Goal: Task Accomplishment & Management: Manage account settings

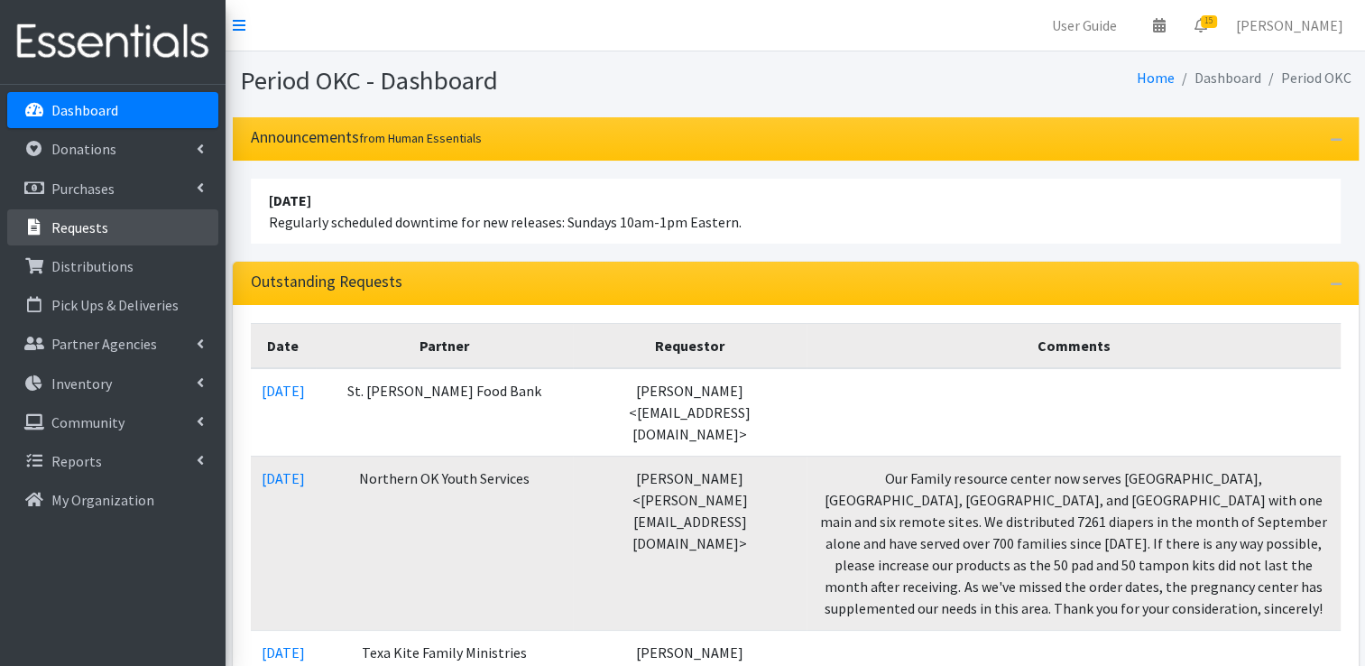
click at [116, 234] on link "Requests" at bounding box center [112, 227] width 211 height 36
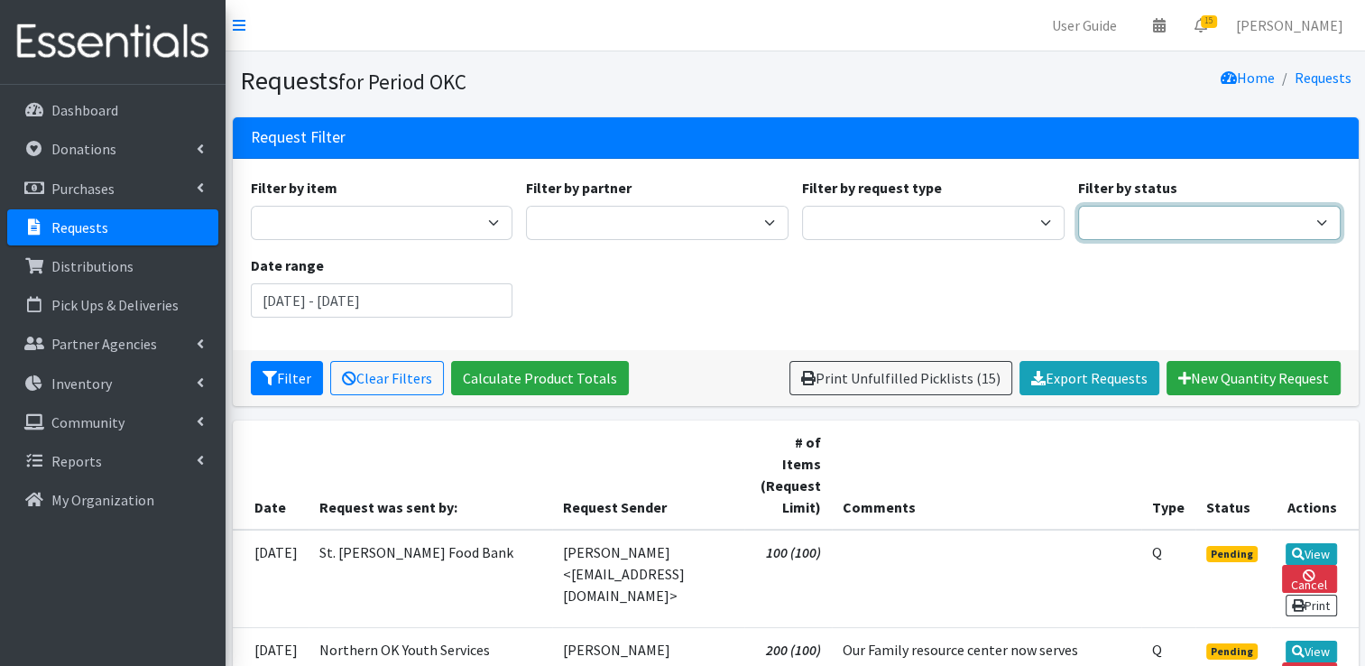
click at [1187, 232] on select "Pending Started Fulfilled Discarded" at bounding box center [1209, 223] width 263 height 34
select select "0"
click at [1078, 206] on select "Pending Started Fulfilled Discarded" at bounding box center [1209, 223] width 263 height 34
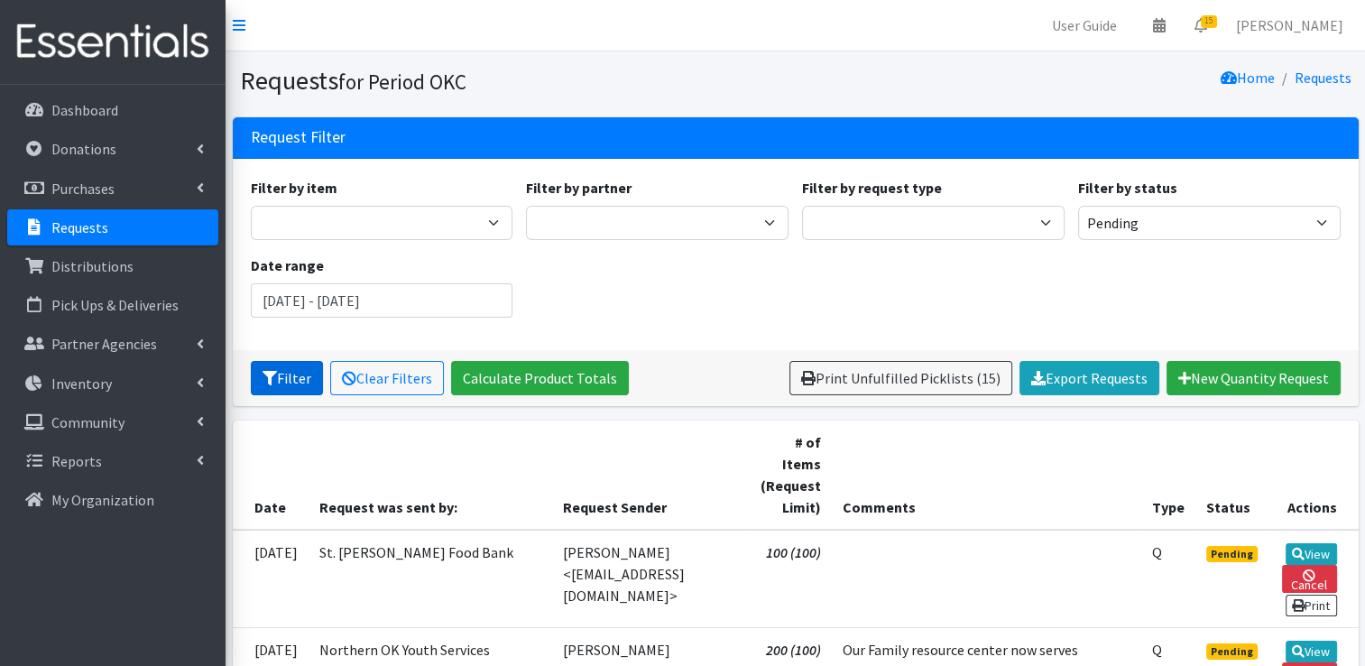
click at [272, 384] on button "Filter" at bounding box center [287, 378] width 72 height 34
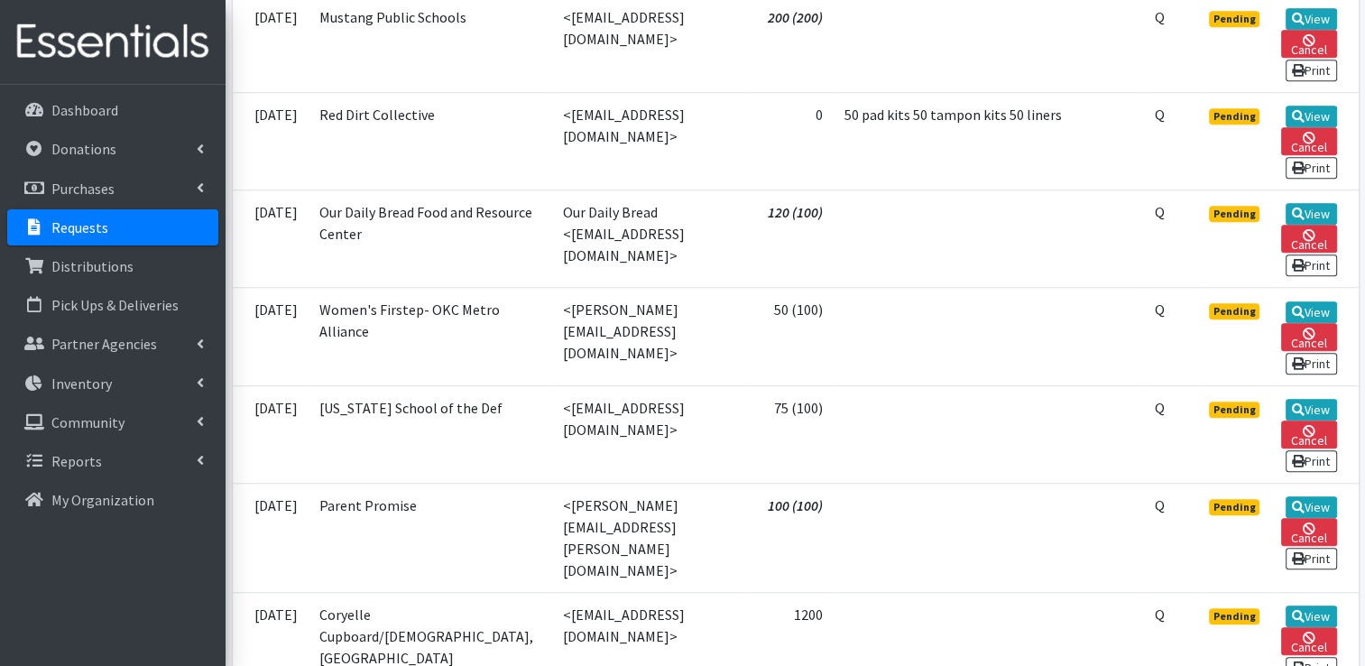
scroll to position [1619, 0]
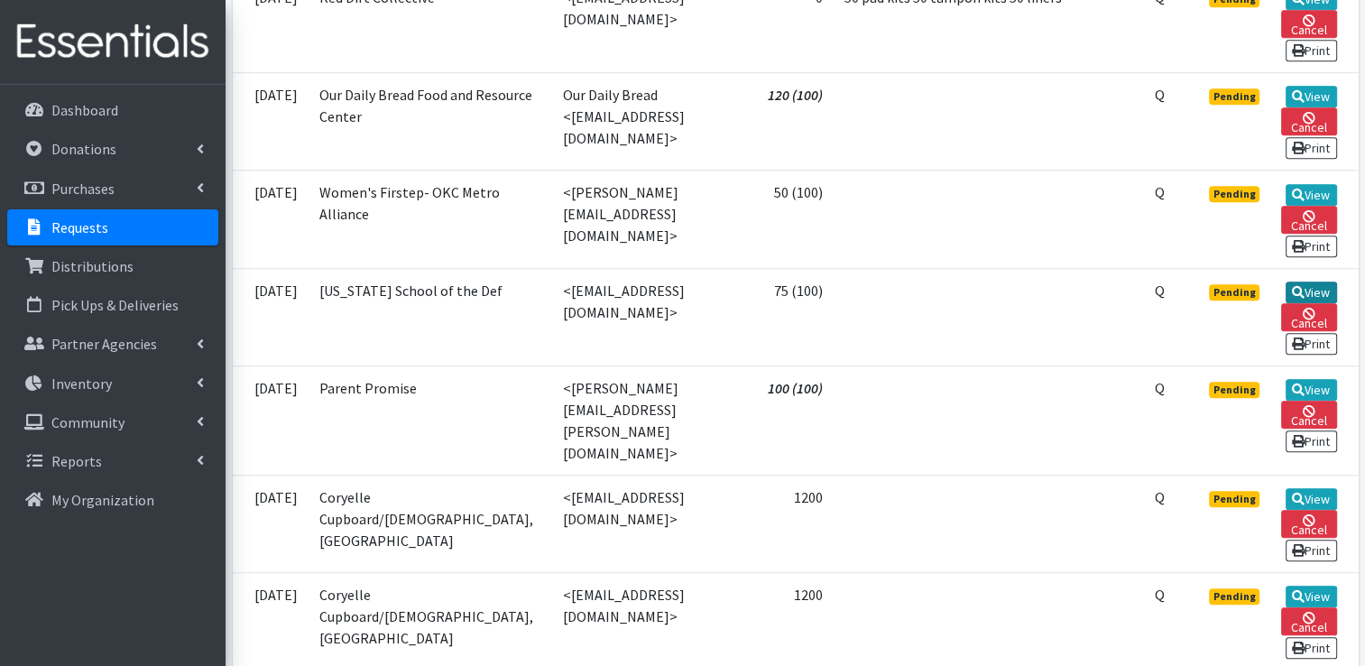
click at [1295, 286] on icon at bounding box center [1298, 292] width 13 height 13
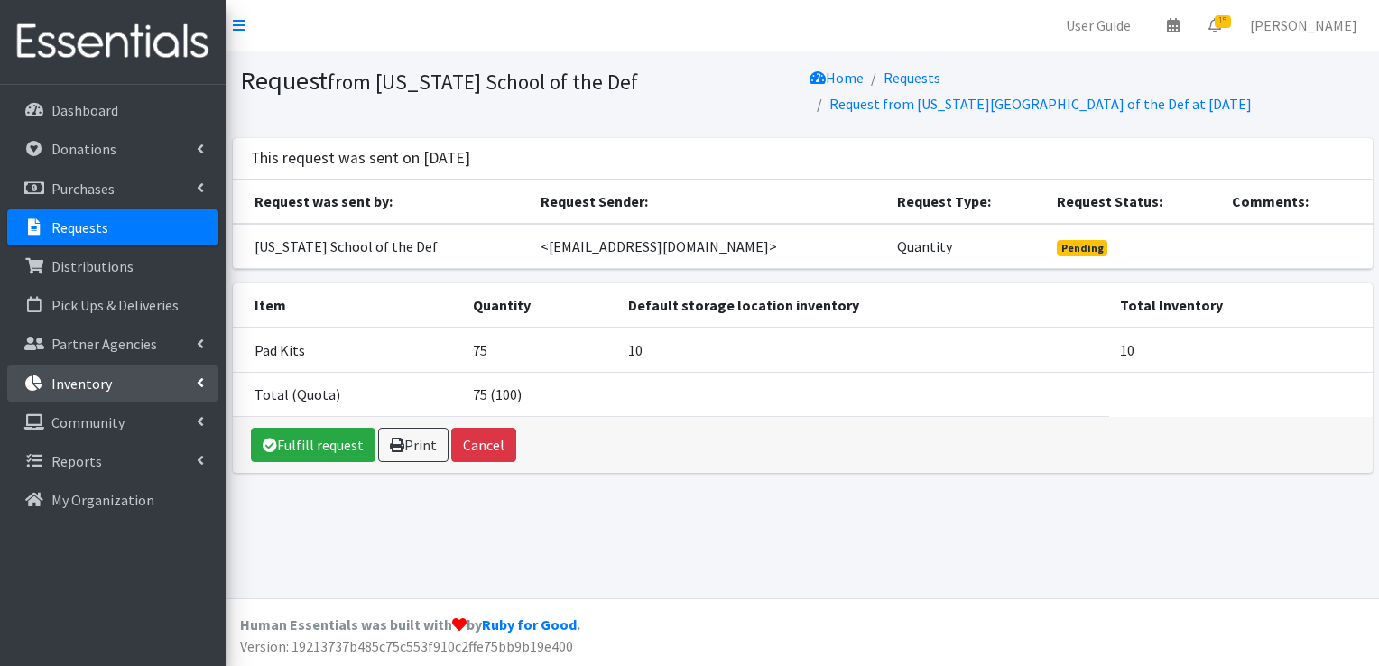
click at [89, 373] on link "Inventory" at bounding box center [112, 383] width 211 height 36
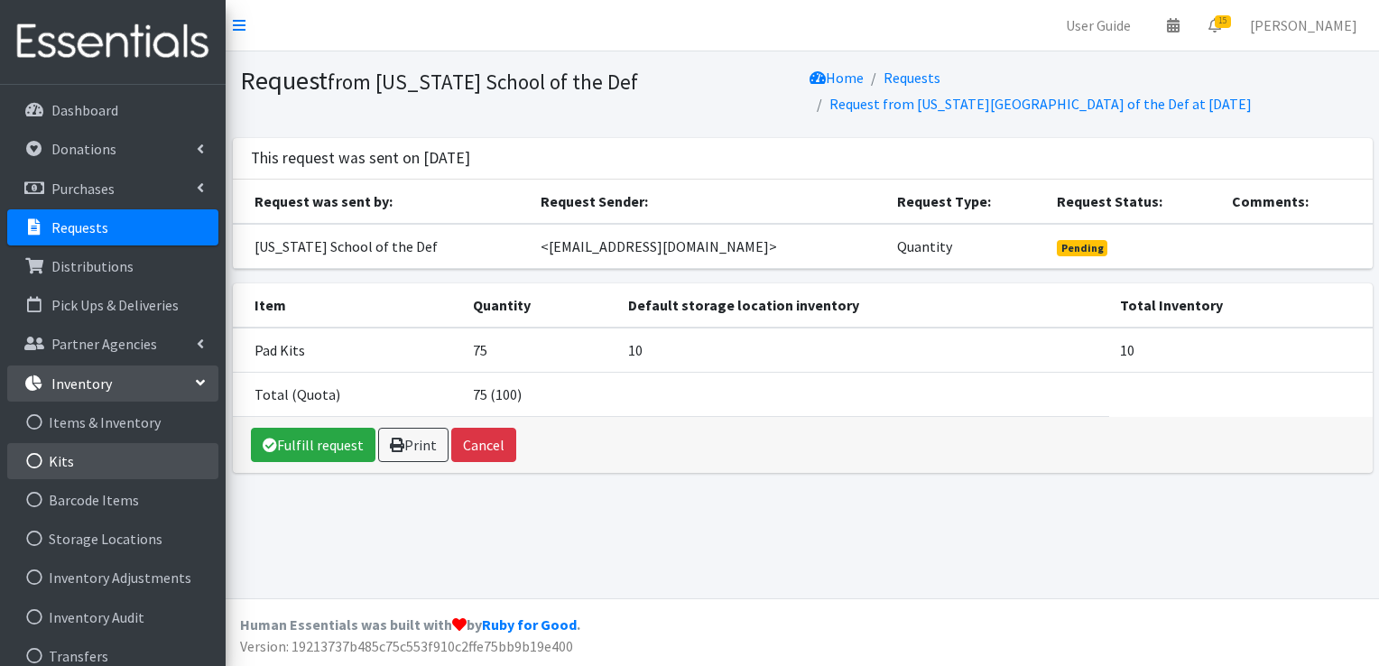
click at [84, 460] on link "Kits" at bounding box center [112, 461] width 211 height 36
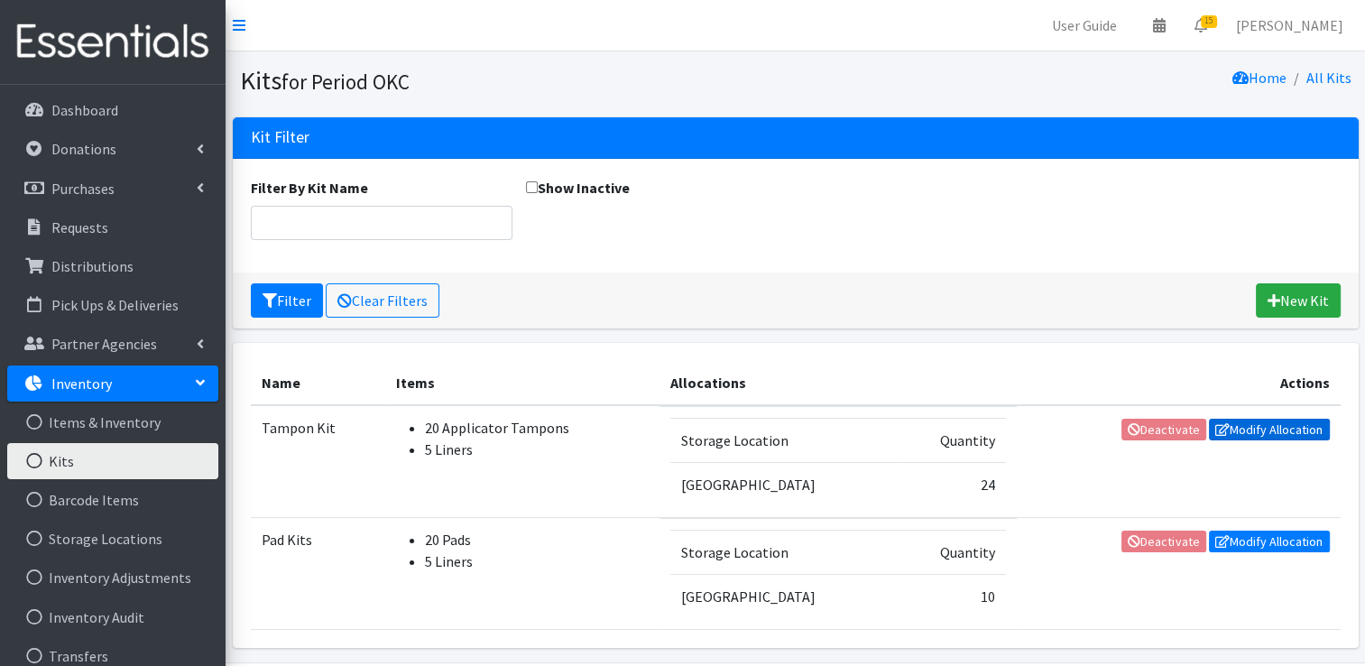
click at [1227, 423] on icon at bounding box center [1222, 429] width 14 height 13
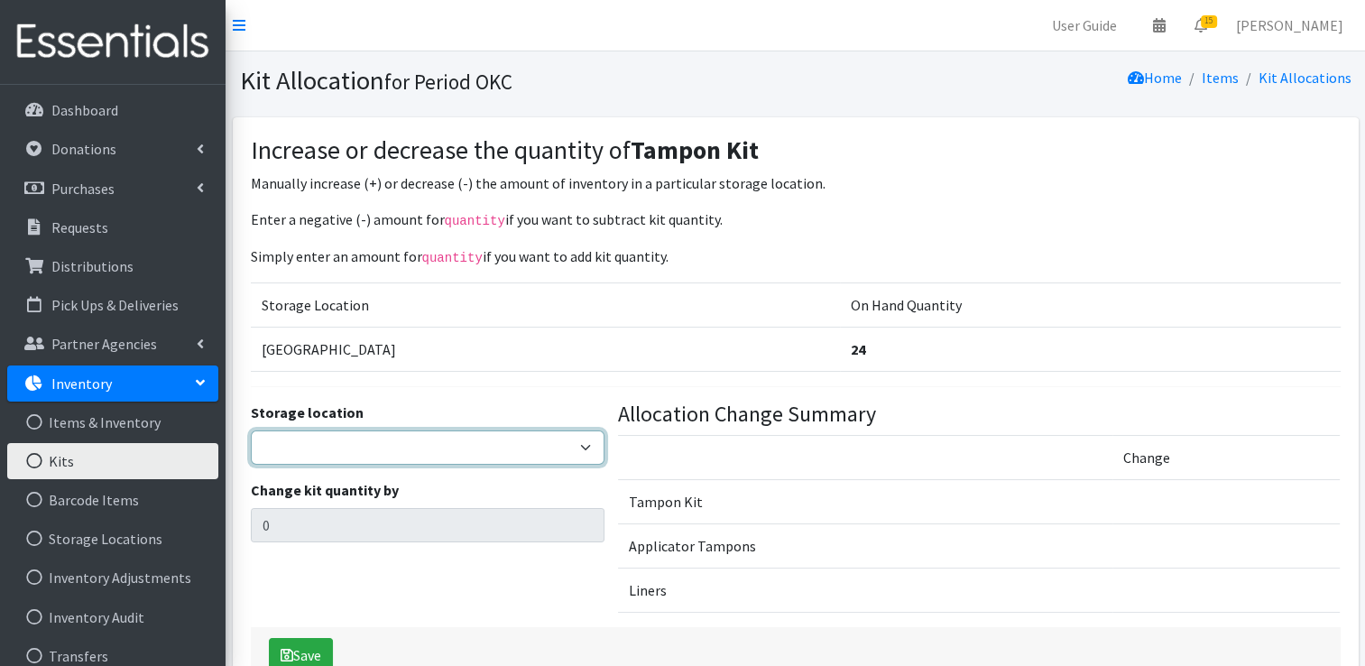
click at [363, 439] on select "5th Street MorningStar Storage" at bounding box center [428, 447] width 355 height 34
select select "345"
click at [251, 430] on select "5th Street MorningStar Storage" at bounding box center [428, 447] width 355 height 34
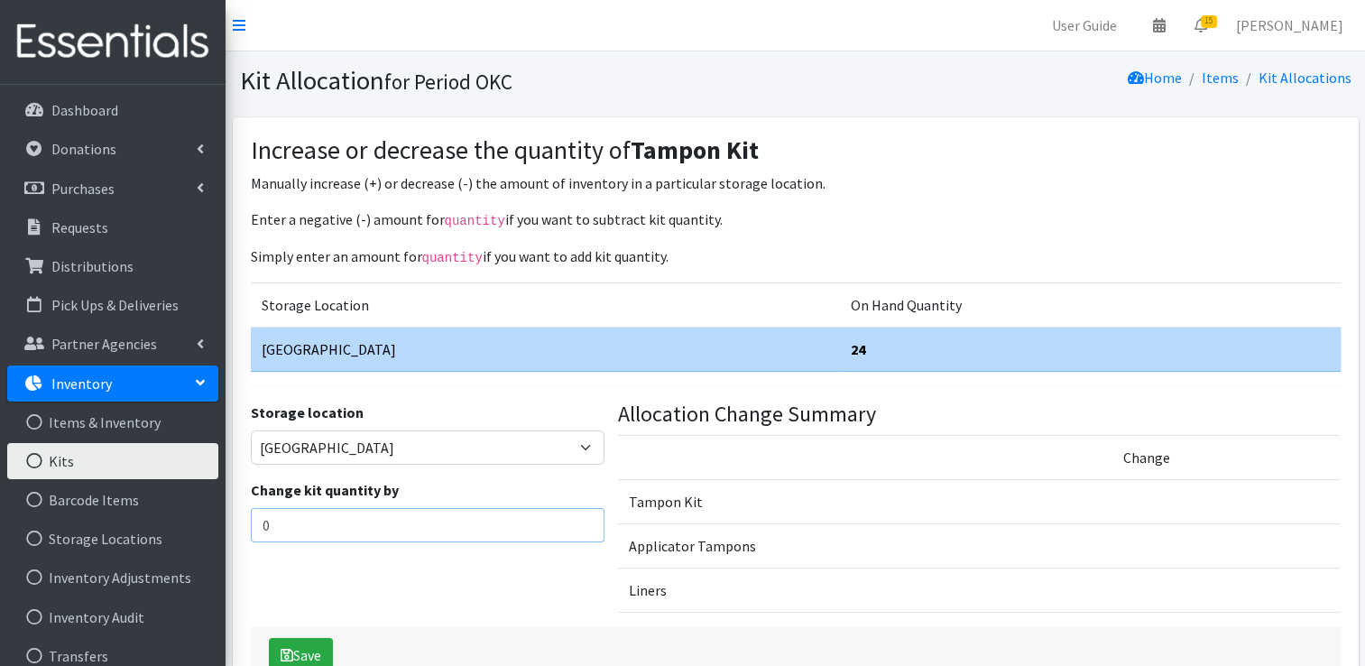
drag, startPoint x: 303, startPoint y: 521, endPoint x: 240, endPoint y: 512, distance: 63.7
click at [240, 512] on div "Increase or decrease the quantity of Tampon Kit Manually increase (+) or decrea…" at bounding box center [796, 409] width 1126 height 584
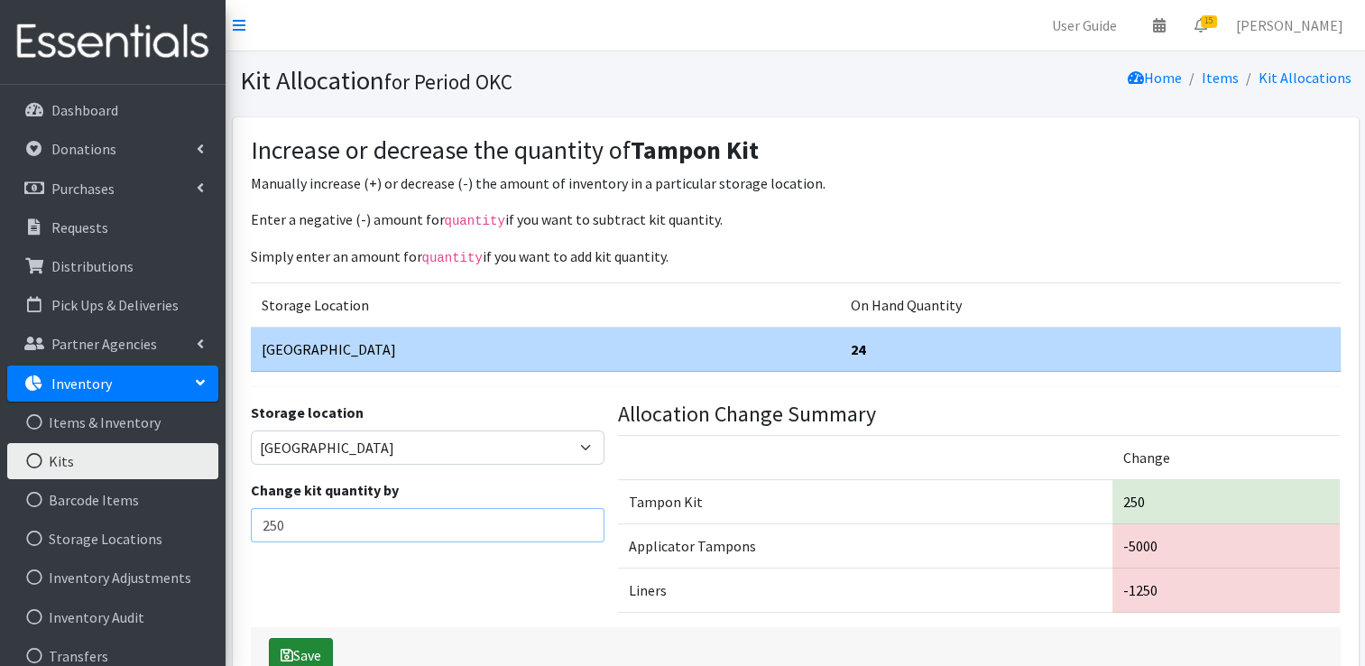
type input "250"
click at [307, 645] on button "Save" at bounding box center [301, 655] width 64 height 34
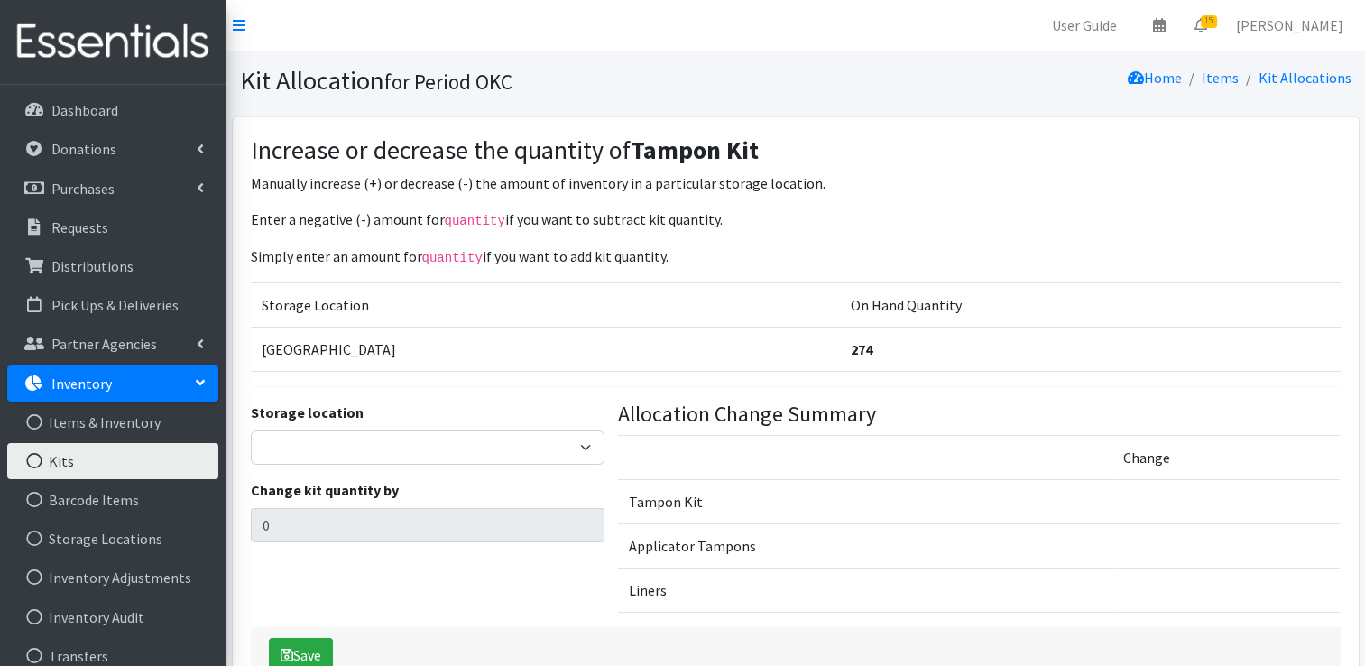
click at [72, 455] on link "Kits" at bounding box center [112, 461] width 211 height 36
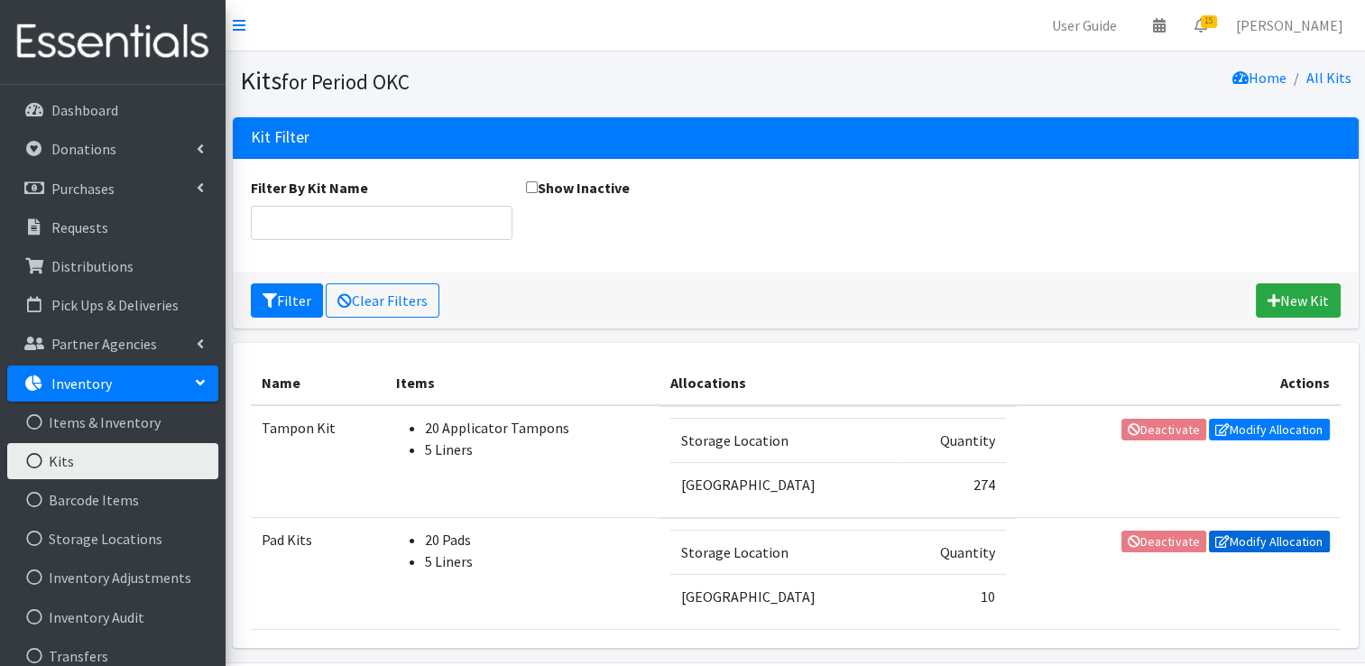
click at [1264, 540] on link "Modify Allocation" at bounding box center [1269, 542] width 121 height 22
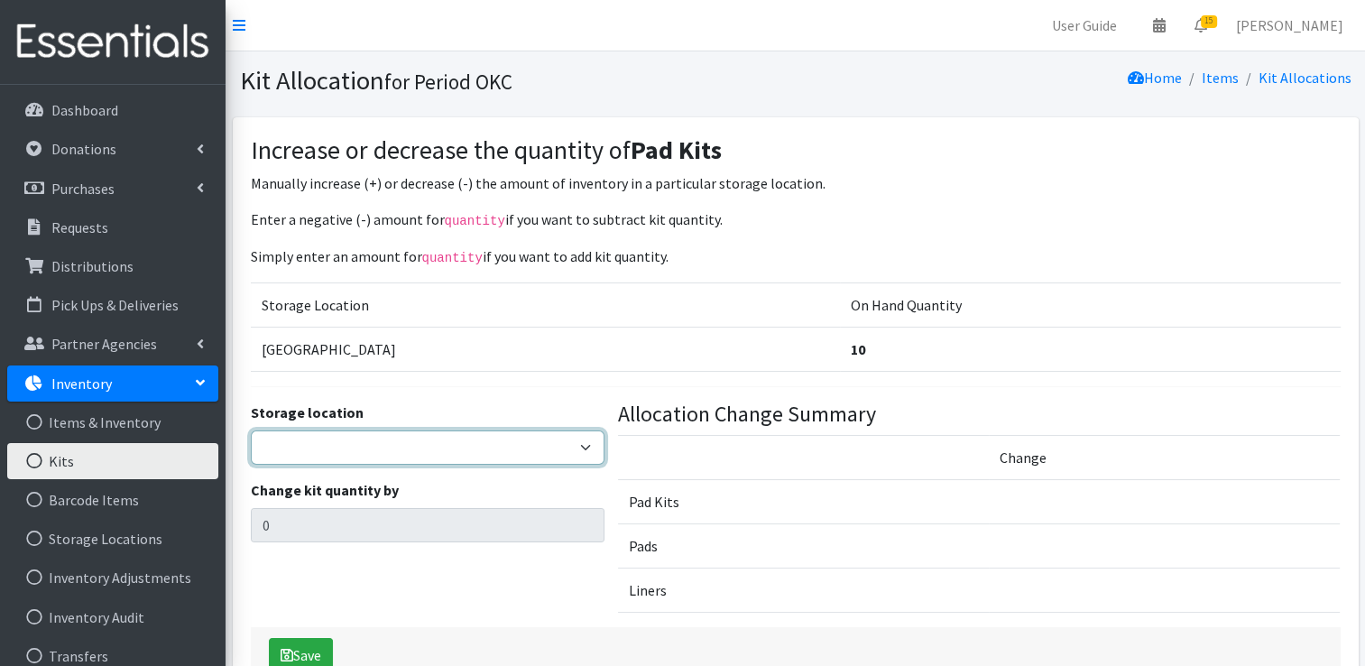
click at [396, 435] on select "5th Street MorningStar Storage" at bounding box center [428, 447] width 355 height 34
select select "345"
click at [251, 430] on select "5th Street MorningStar Storage" at bounding box center [428, 447] width 355 height 34
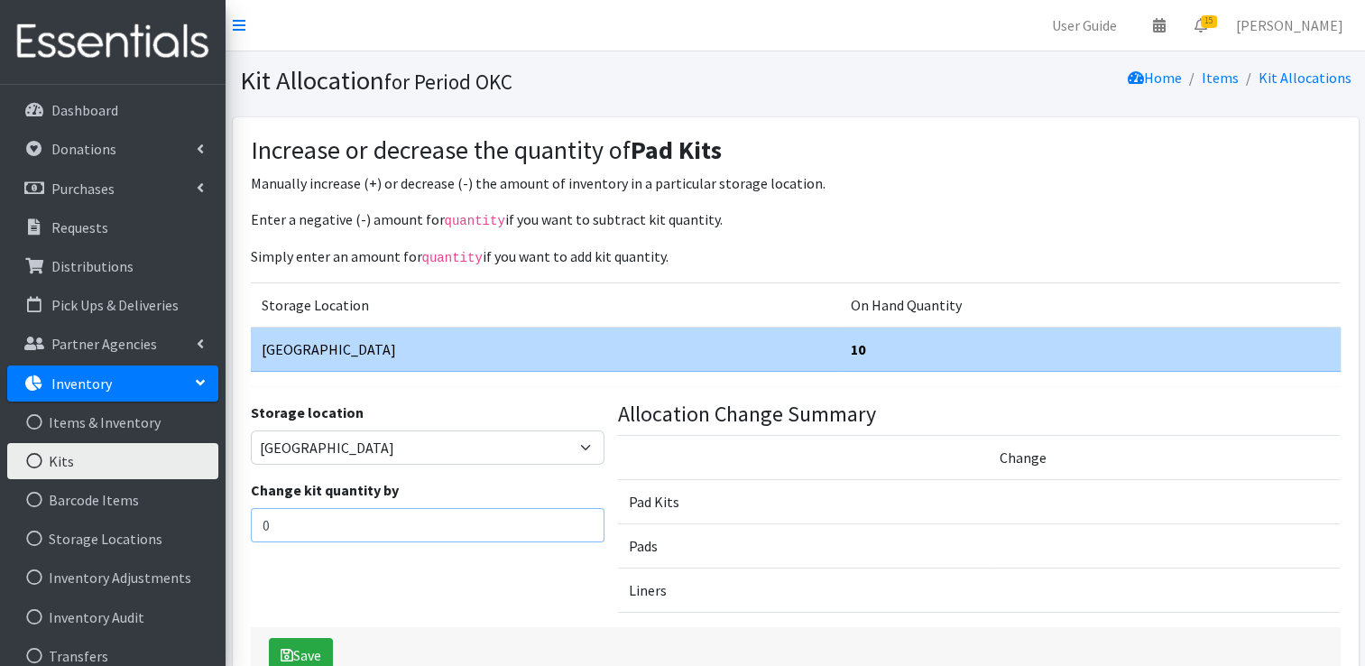
drag, startPoint x: 300, startPoint y: 519, endPoint x: 243, endPoint y: 517, distance: 56.9
click at [244, 517] on div "Storage location 5th Street MorningStar Storage Change kit quantity by 0" at bounding box center [428, 515] width 368 height 226
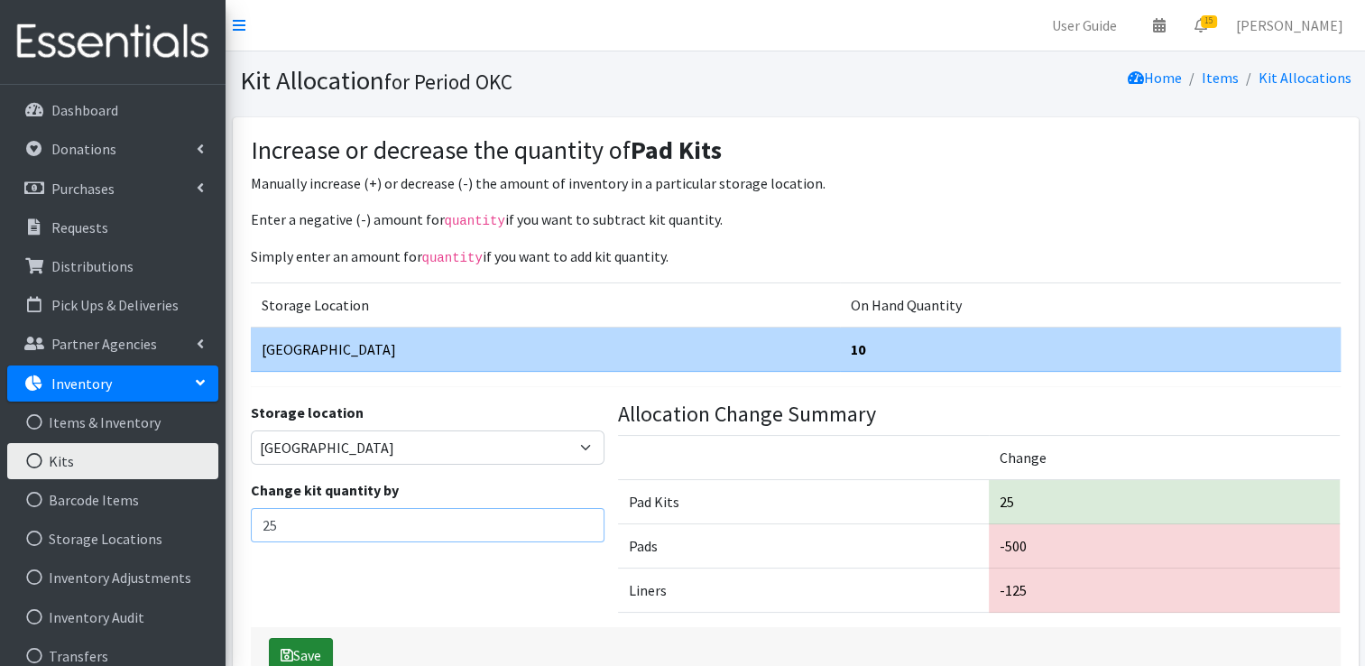
type input "25"
click at [273, 652] on button "Save" at bounding box center [301, 655] width 64 height 34
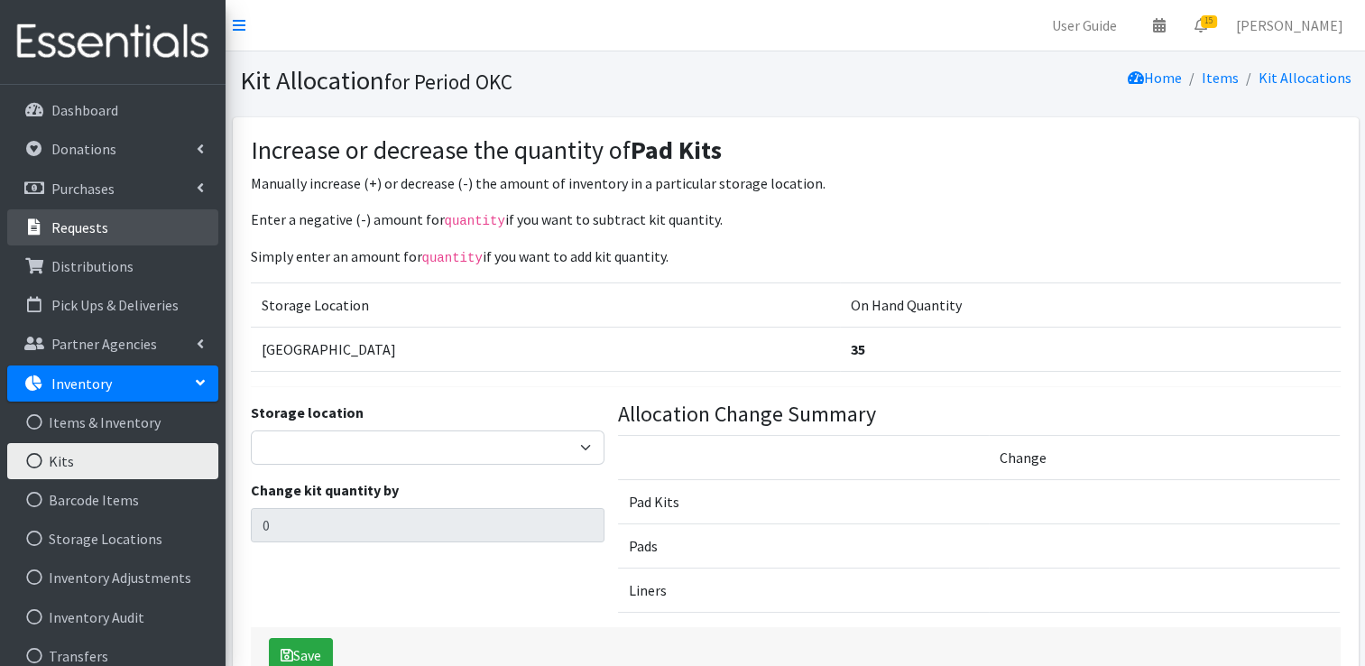
click at [95, 232] on p "Requests" at bounding box center [79, 227] width 57 height 18
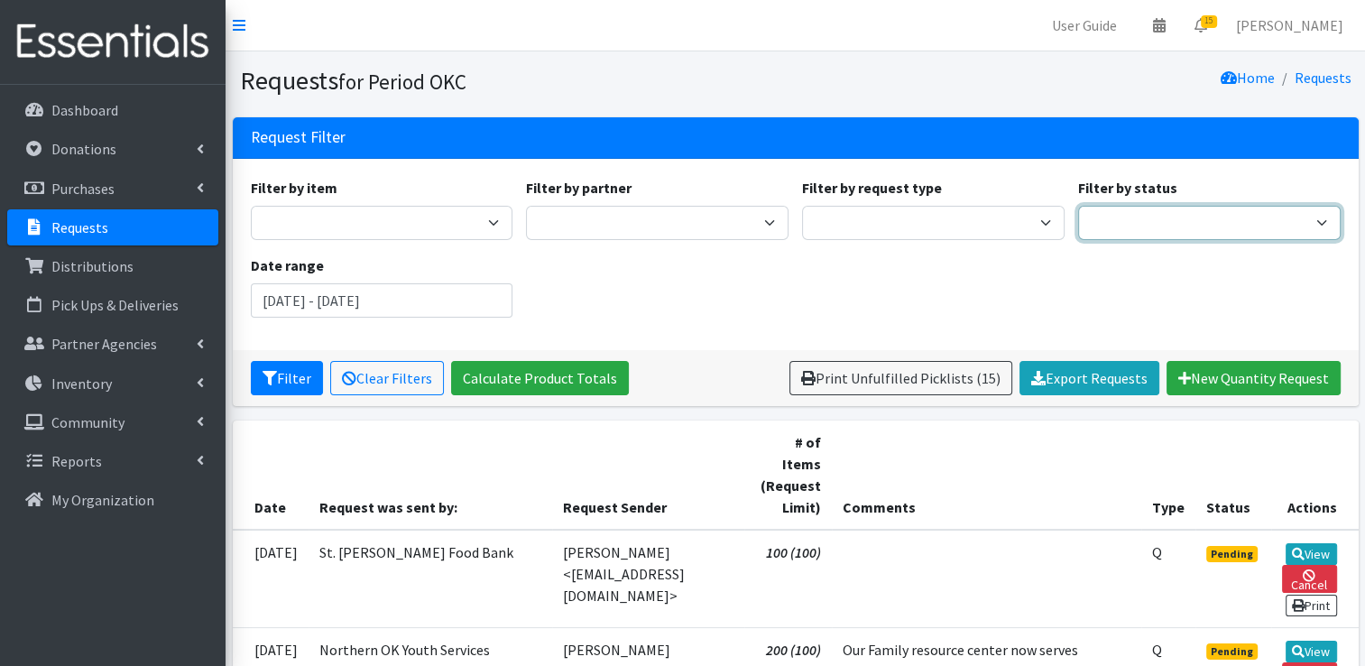
click at [1177, 227] on select "Pending Started Fulfilled Discarded" at bounding box center [1209, 223] width 263 height 34
select select "0"
click at [1078, 206] on select "Pending Started Fulfilled Discarded" at bounding box center [1209, 223] width 263 height 34
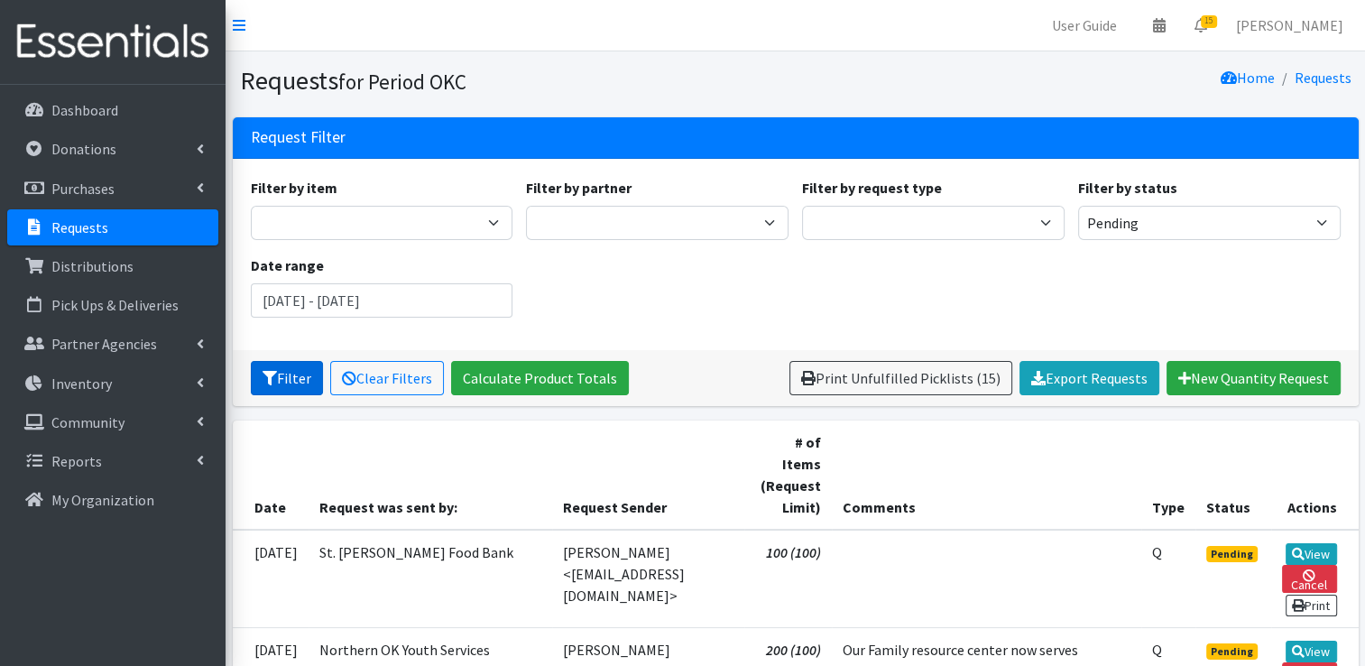
click at [282, 379] on button "Filter" at bounding box center [287, 378] width 72 height 34
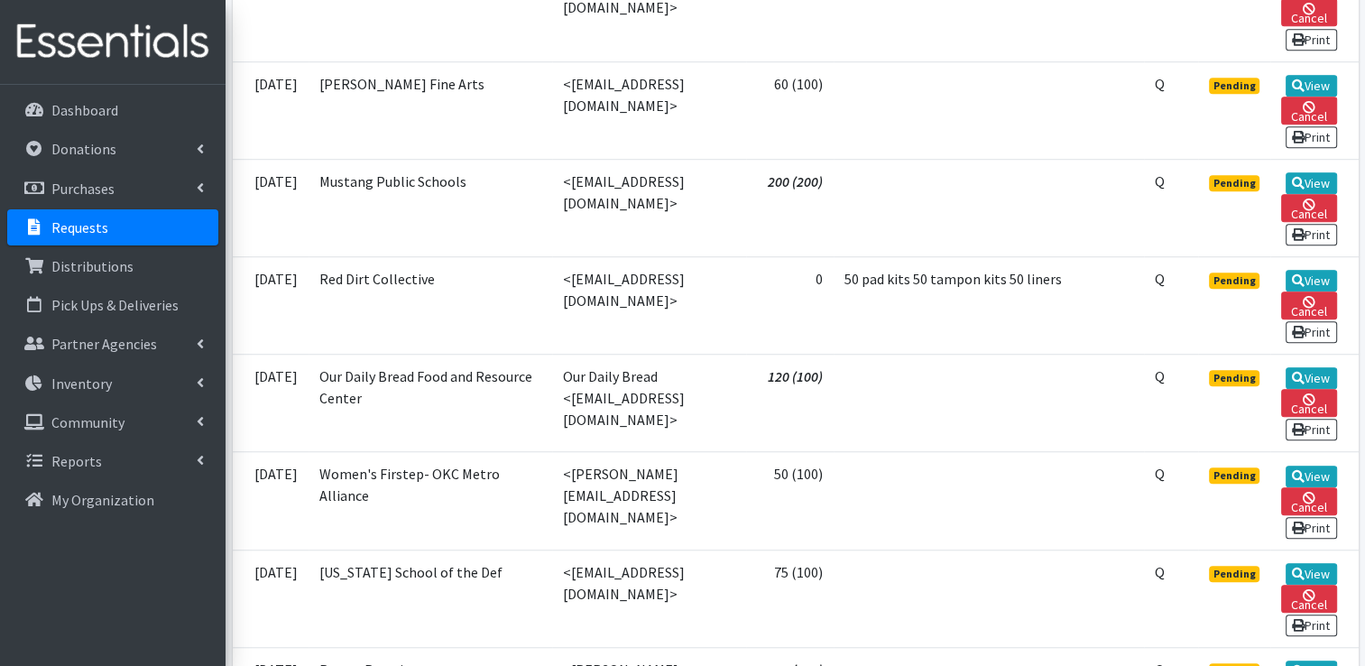
scroll to position [1340, 0]
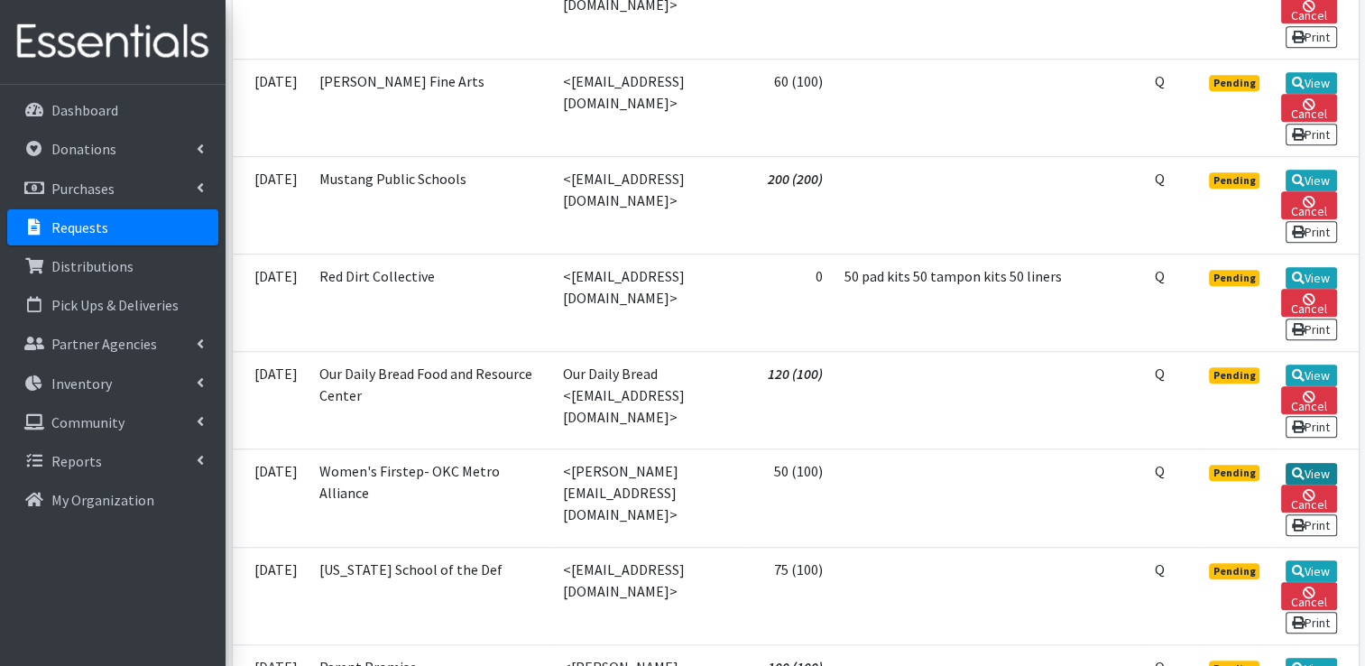
click at [1306, 463] on link "View" at bounding box center [1311, 474] width 51 height 22
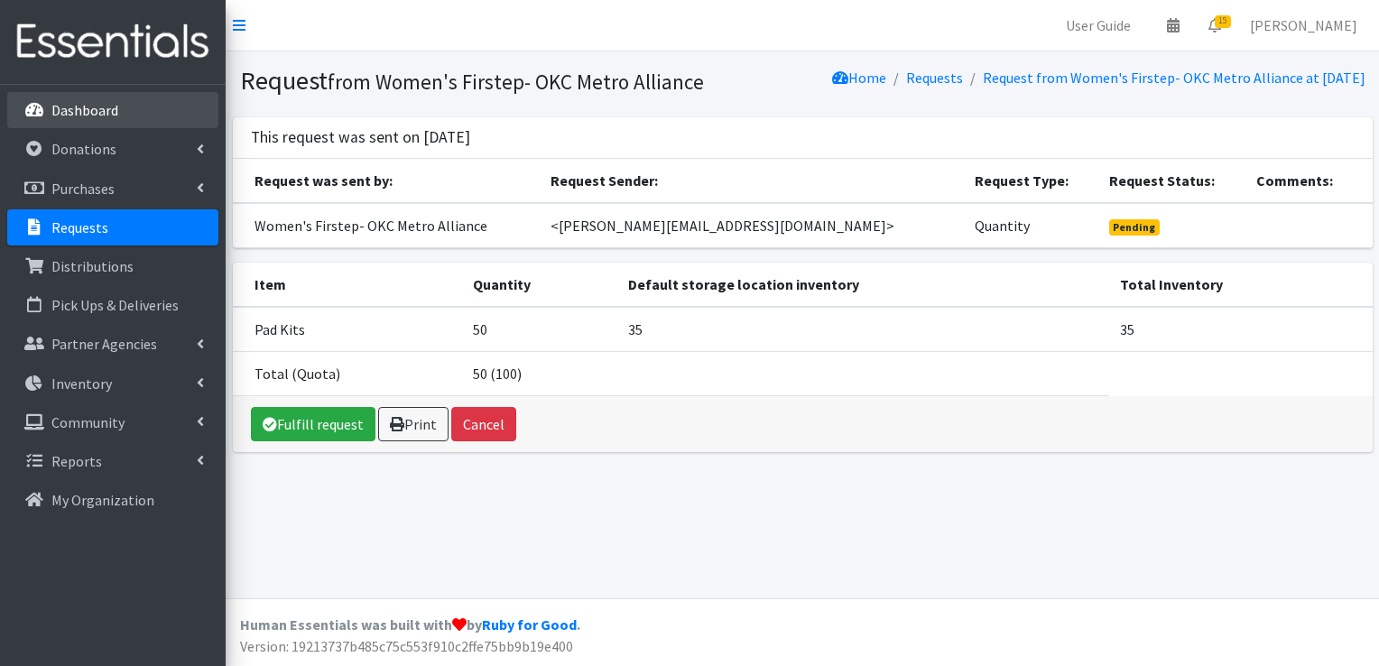
click at [126, 106] on link "Dashboard" at bounding box center [112, 110] width 211 height 36
